Goal: Task Accomplishment & Management: Use online tool/utility

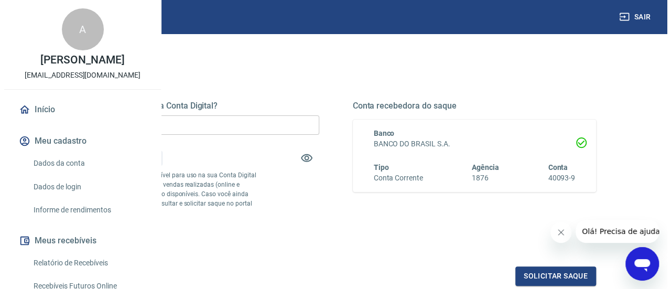
scroll to position [157, 0]
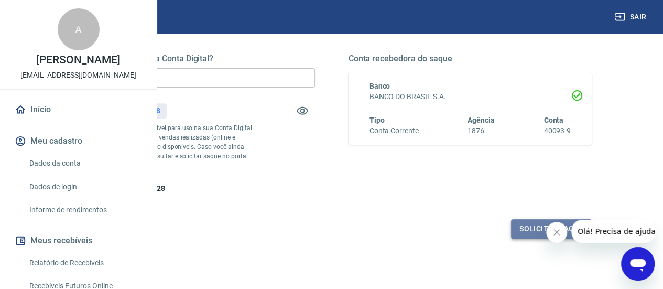
click at [528, 239] on button "Solicitar saque" at bounding box center [551, 228] width 81 height 19
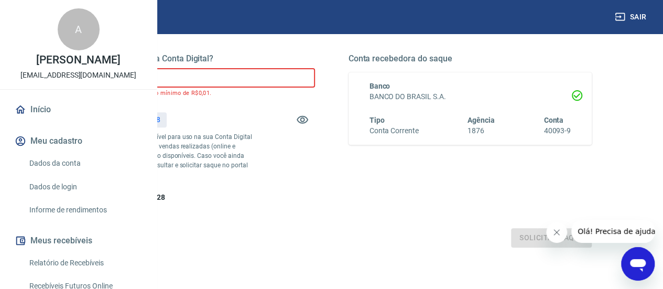
drag, startPoint x: 274, startPoint y: 81, endPoint x: 212, endPoint y: 82, distance: 62.4
click at [201, 84] on div "Quanto deseja sacar da Conta Digital? R$ 0,00 ​ O valor do saque deve ser no mí…" at bounding box center [331, 133] width 571 height 253
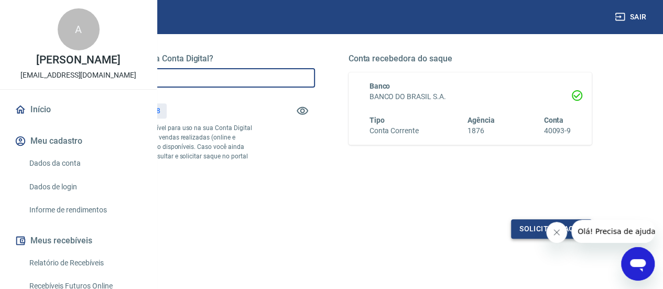
type input "R$ 270,28"
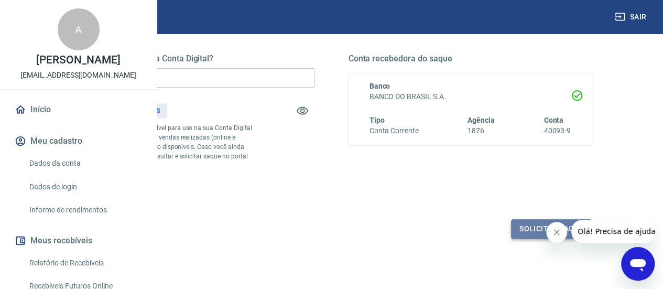
click at [528, 239] on button "Solicitar saque" at bounding box center [551, 228] width 81 height 19
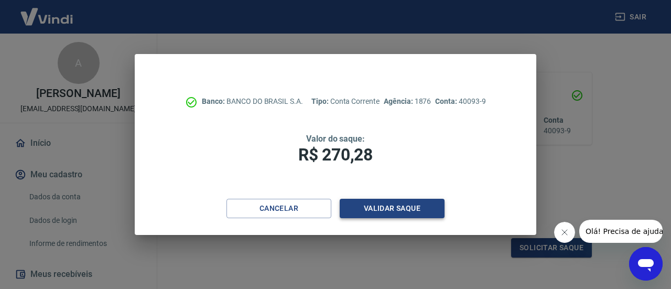
click at [380, 203] on button "Validar saque" at bounding box center [392, 208] width 105 height 19
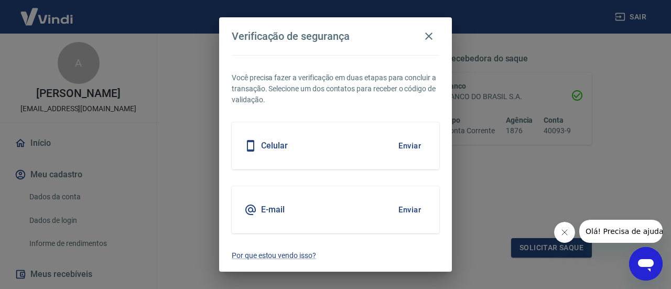
click at [407, 147] on button "Enviar" at bounding box center [410, 146] width 34 height 22
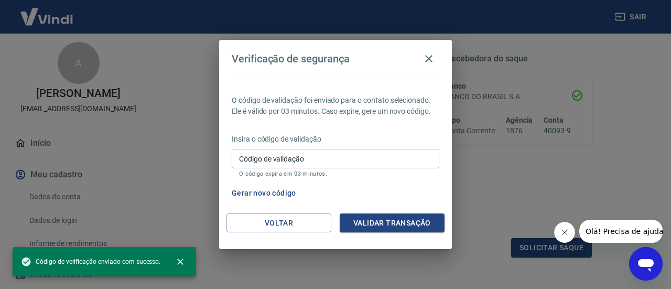
click at [255, 158] on input "Código de validação" at bounding box center [336, 158] width 208 height 19
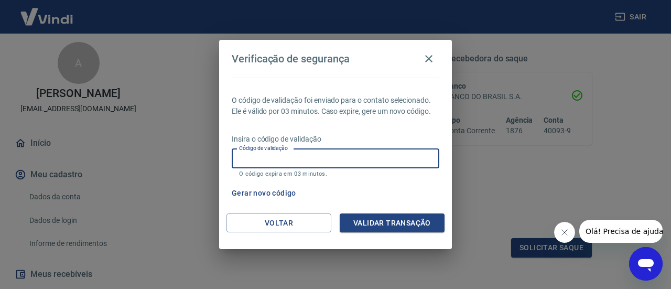
click at [256, 165] on input "Código de validação" at bounding box center [336, 158] width 208 height 19
type input "915422"
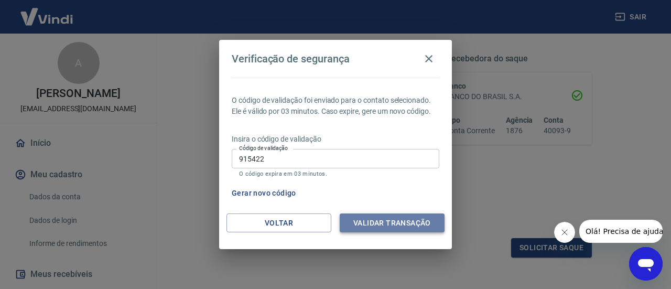
click at [375, 218] on button "Validar transação" at bounding box center [392, 222] width 105 height 19
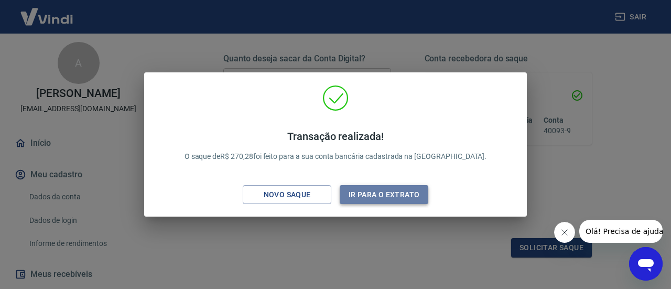
click at [383, 195] on button "Ir para o extrato" at bounding box center [384, 194] width 89 height 19
